Goal: Communication & Community: Participate in discussion

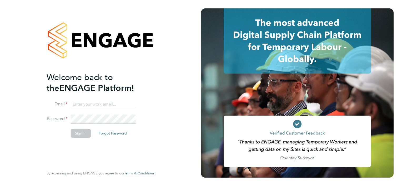
type input "[PERSON_NAME][EMAIL_ADDRESS][PERSON_NAME][DOMAIN_NAME]"
click at [77, 135] on button "Sign In" at bounding box center [81, 133] width 20 height 8
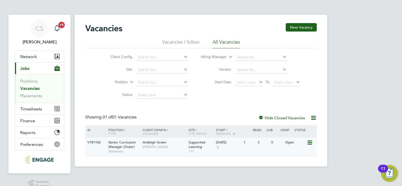
click at [145, 141] on span "Ardleigh Green" at bounding box center [155, 142] width 24 height 4
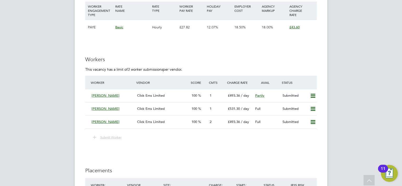
scroll to position [737, 0]
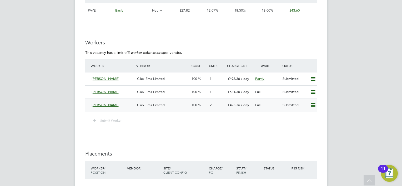
click at [157, 103] on span "Click Ems Limited" at bounding box center [151, 105] width 28 height 4
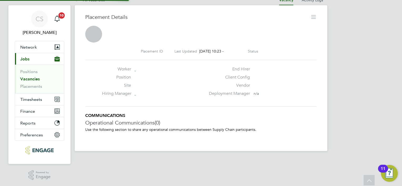
scroll to position [5, 25]
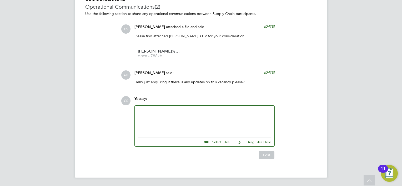
click at [152, 111] on div at bounding box center [205, 120] width 134 height 23
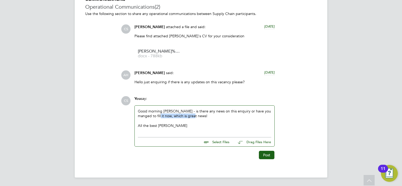
drag, startPoint x: 189, startPoint y: 115, endPoint x: 153, endPoint y: 116, distance: 36.1
click at [153, 116] on div "Good morning Rufena - is there any news on this enquiry or have you manged to f…" at bounding box center [205, 120] width 134 height 23
click at [263, 154] on button "Post" at bounding box center [267, 155] width 16 height 8
